Goal: Check status: Check status

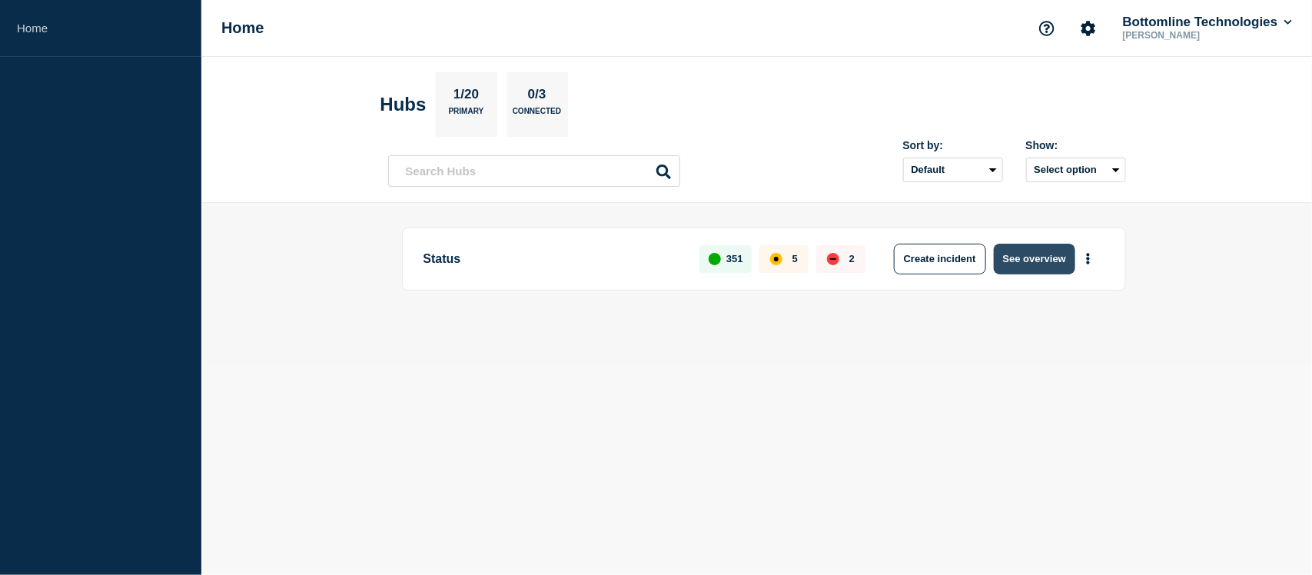
click at [1030, 262] on button "See overview" at bounding box center [1033, 259] width 81 height 31
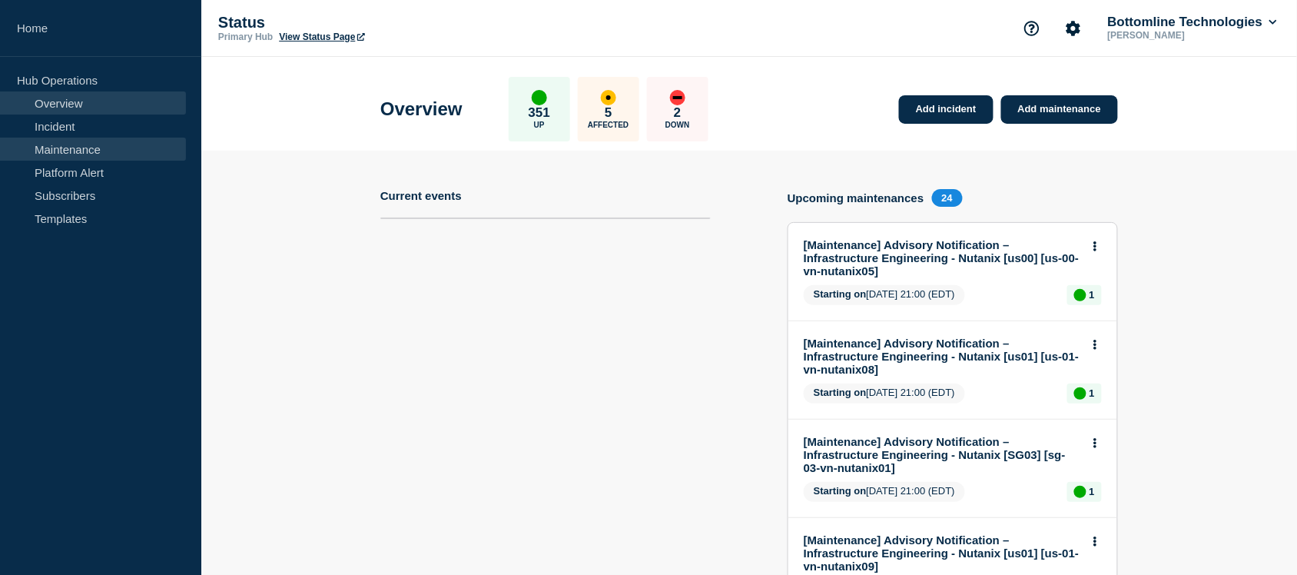
click at [69, 148] on link "Maintenance" at bounding box center [93, 149] width 186 height 23
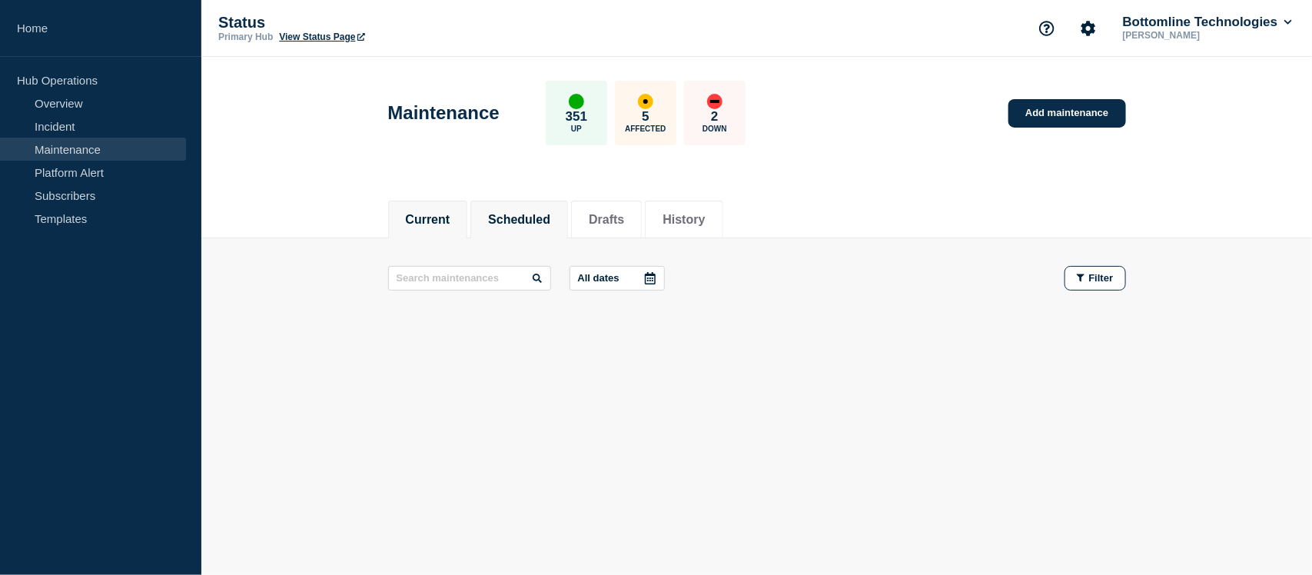
click at [525, 217] on button "Scheduled" at bounding box center [519, 220] width 62 height 14
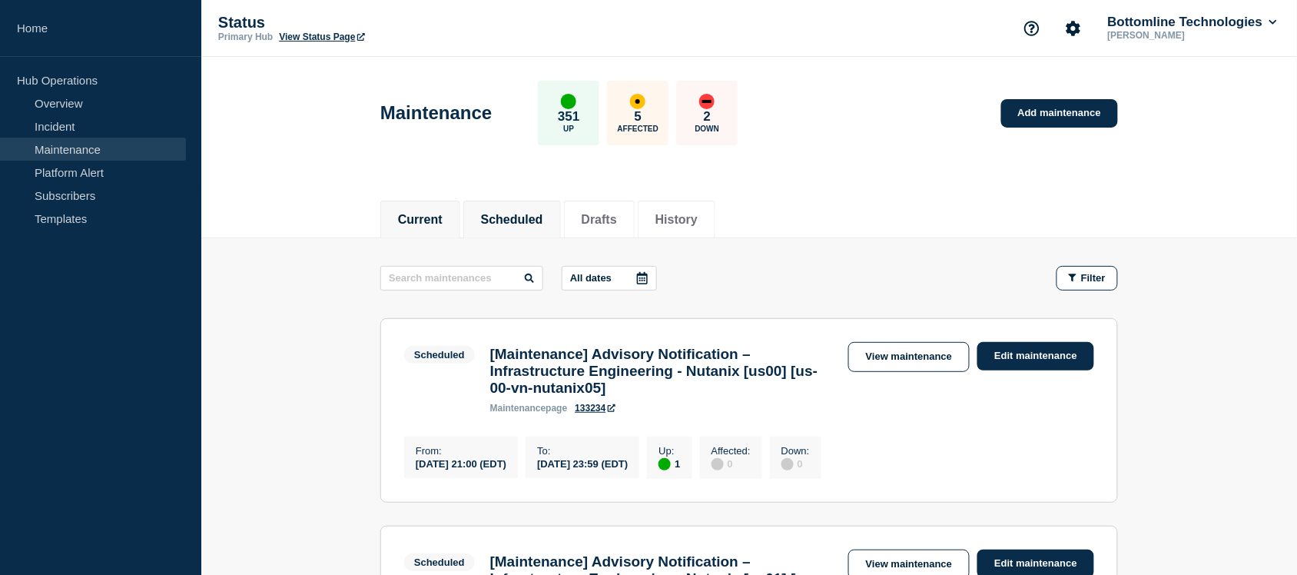
click at [404, 213] on button "Current" at bounding box center [420, 220] width 45 height 14
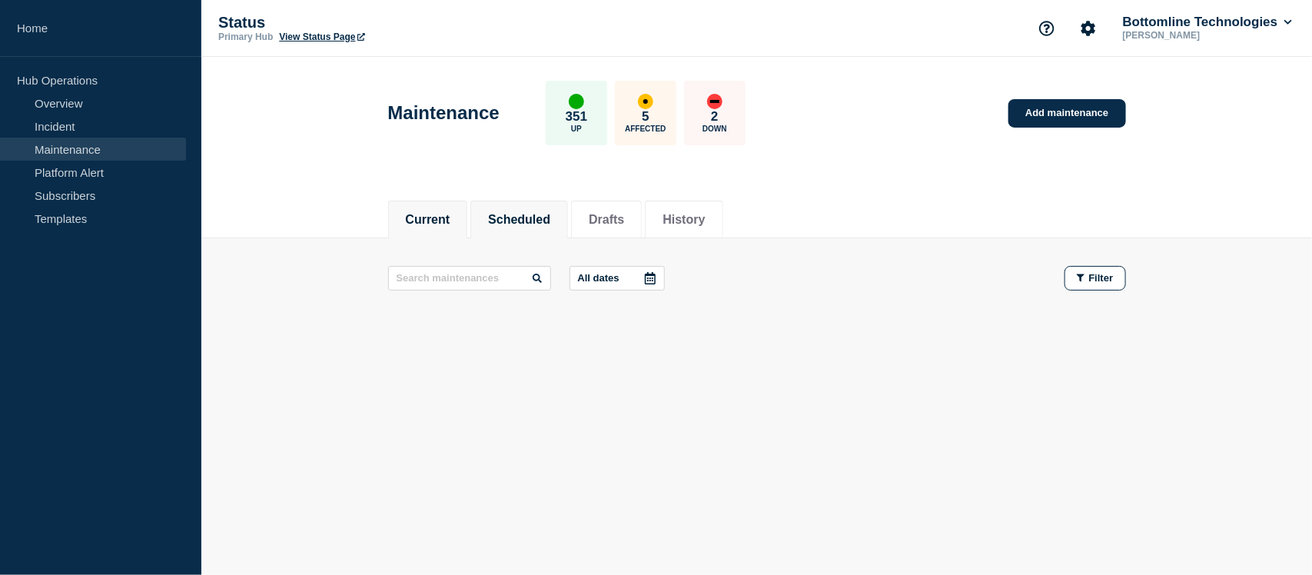
click at [548, 227] on li "Scheduled" at bounding box center [519, 220] width 98 height 38
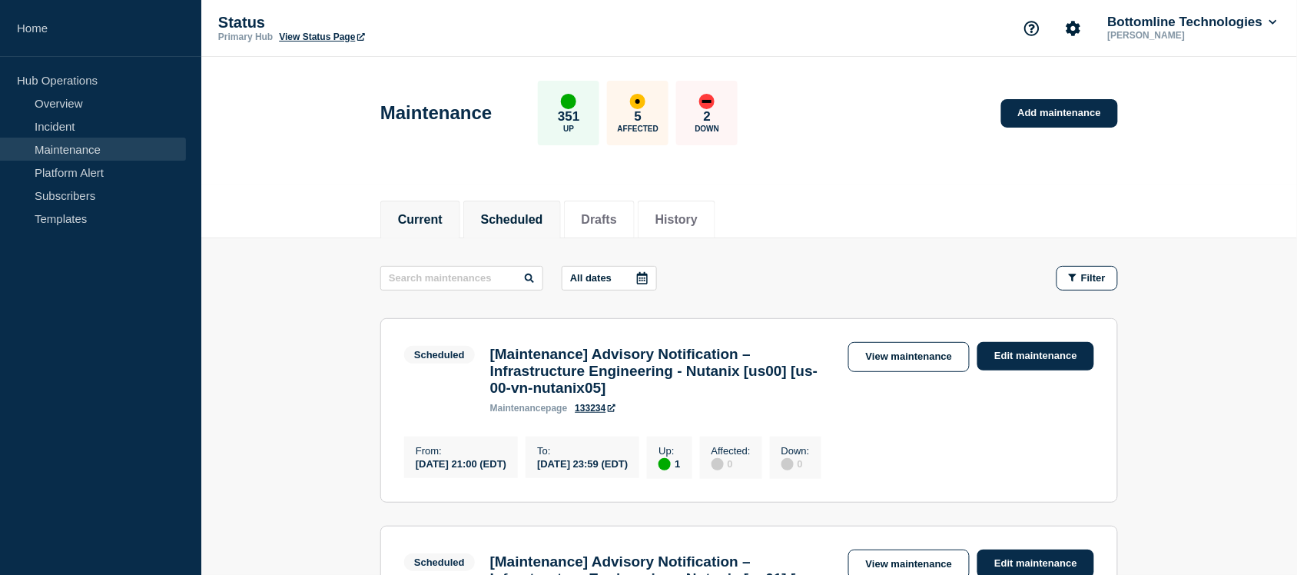
click at [419, 219] on button "Current" at bounding box center [420, 220] width 45 height 14
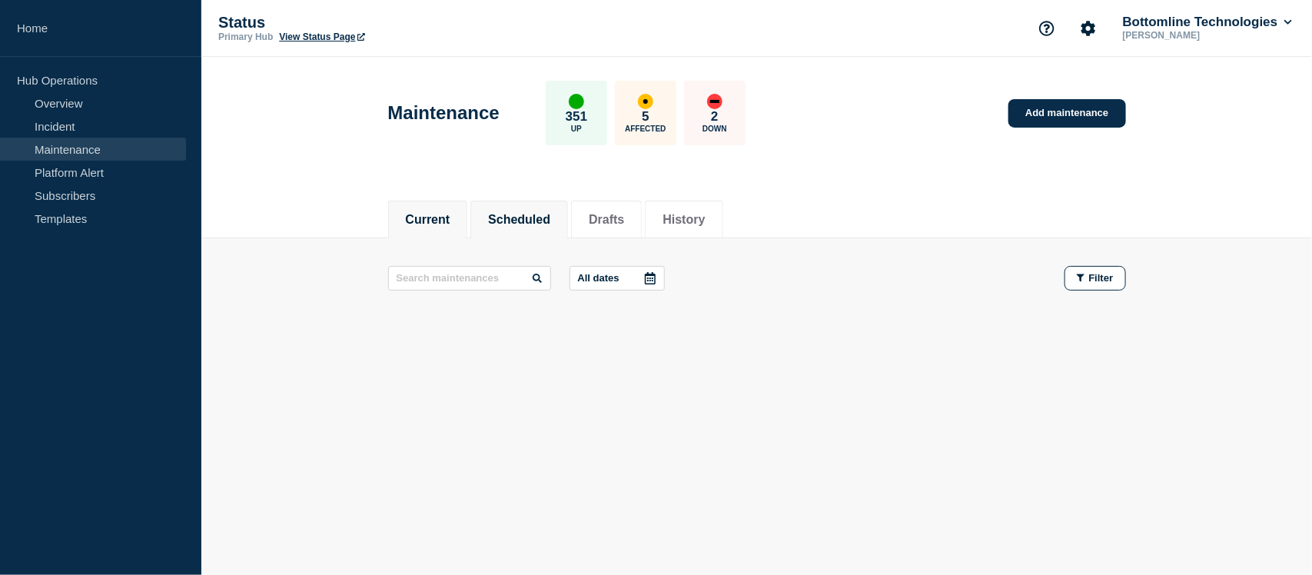
click at [550, 216] on button "Scheduled" at bounding box center [519, 220] width 62 height 14
